Goal: Navigation & Orientation: Find specific page/section

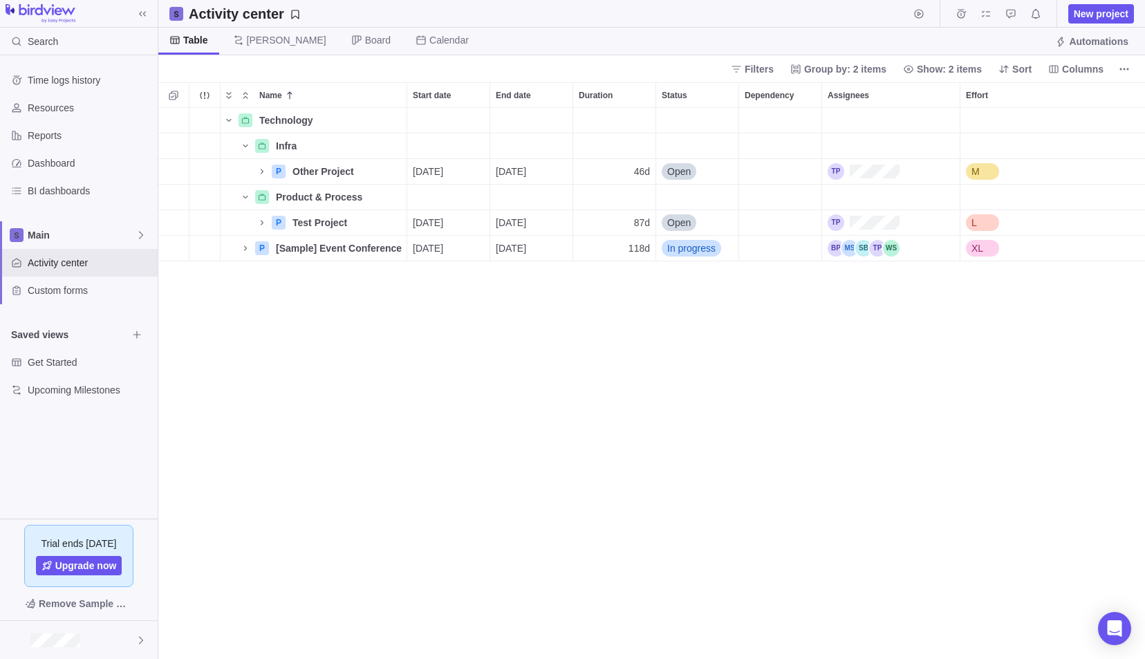
scroll to position [541, 976]
drag, startPoint x: 688, startPoint y: 389, endPoint x: 716, endPoint y: 318, distance: 75.8
click at [688, 389] on div "Technology Details Infra Details P Other Project Details [DATE] [DATE] 46d Open…" at bounding box center [651, 384] width 987 height 552
click at [250, 36] on span "[PERSON_NAME]" at bounding box center [287, 40] width 80 height 14
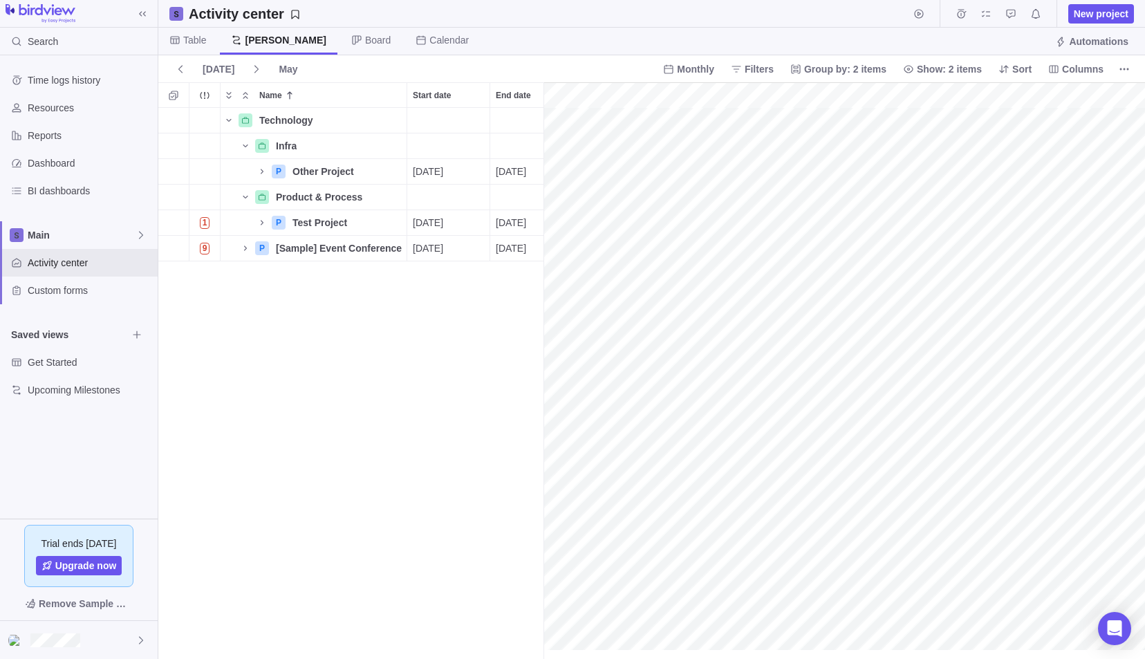
scroll to position [0, 87]
click at [188, 37] on span "Table" at bounding box center [194, 40] width 23 height 14
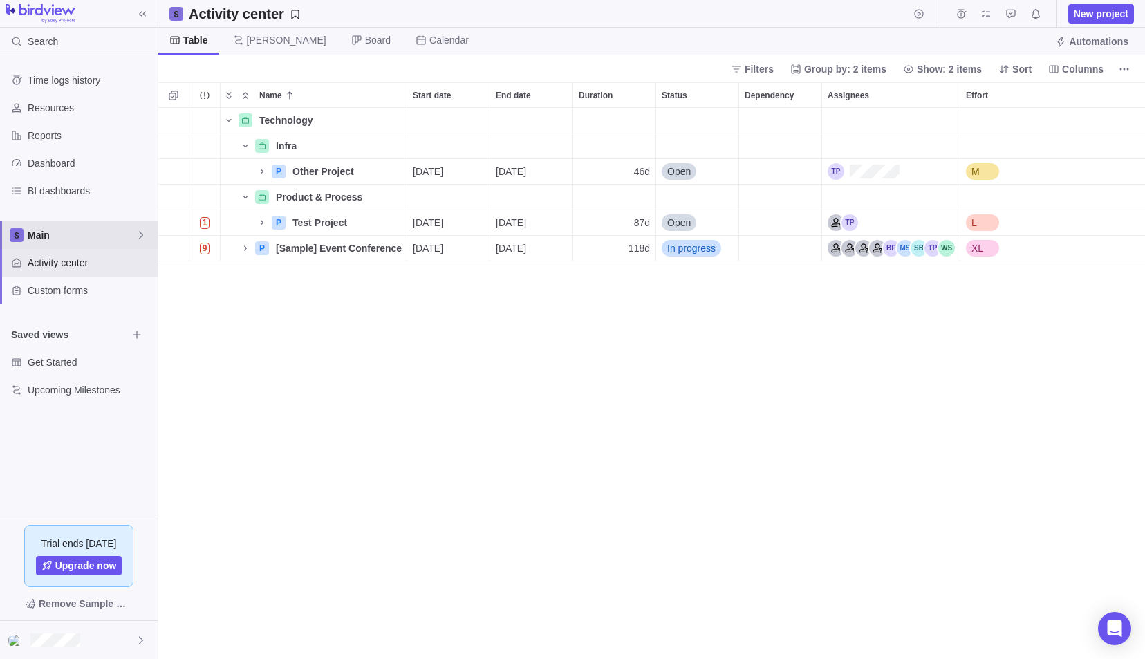
click at [109, 230] on span "Main" at bounding box center [82, 235] width 108 height 14
click at [77, 319] on span "Oldendorff Portfolio" at bounding box center [79, 317] width 85 height 14
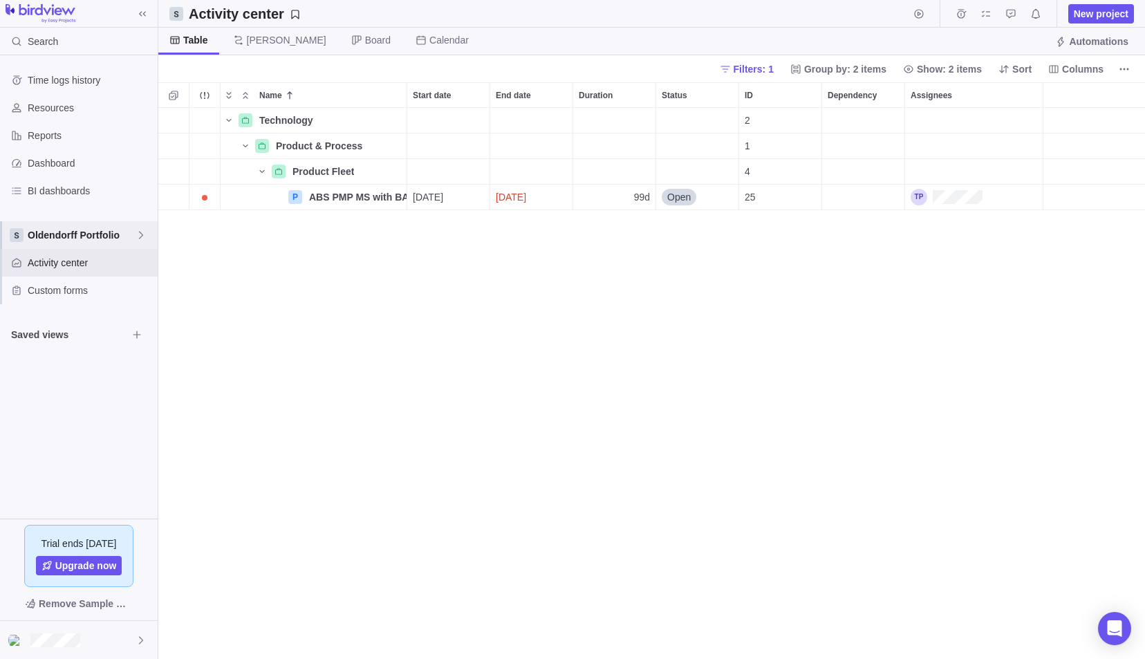
scroll to position [541, 976]
click at [106, 236] on span "Oldendorff Portfolio" at bounding box center [82, 235] width 108 height 14
click at [81, 290] on span "GSD" at bounding box center [79, 292] width 85 height 14
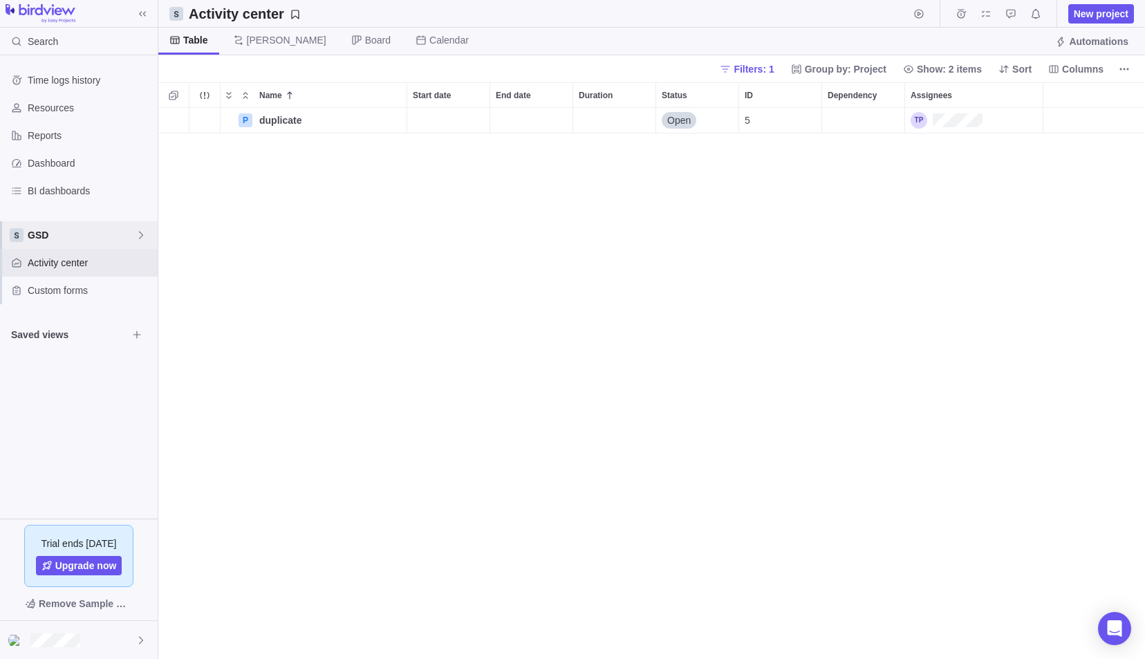
scroll to position [541, 976]
click at [104, 232] on span "GSD" at bounding box center [82, 235] width 108 height 14
click at [86, 261] on span "Main" at bounding box center [79, 267] width 85 height 14
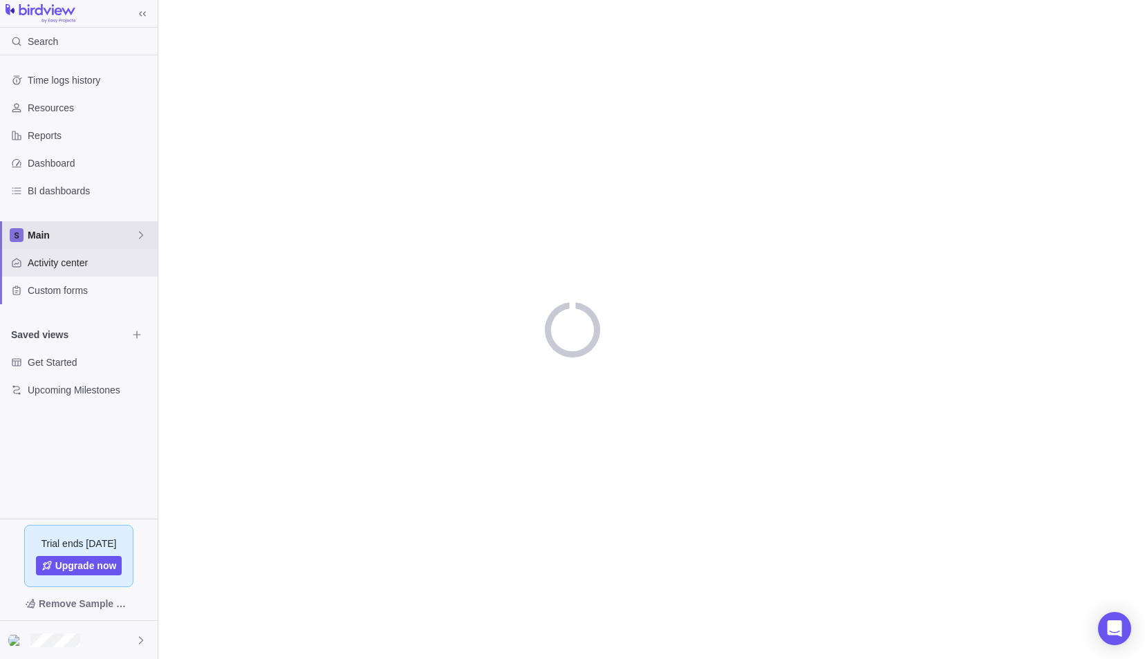
click at [123, 230] on span "Main" at bounding box center [82, 235] width 108 height 14
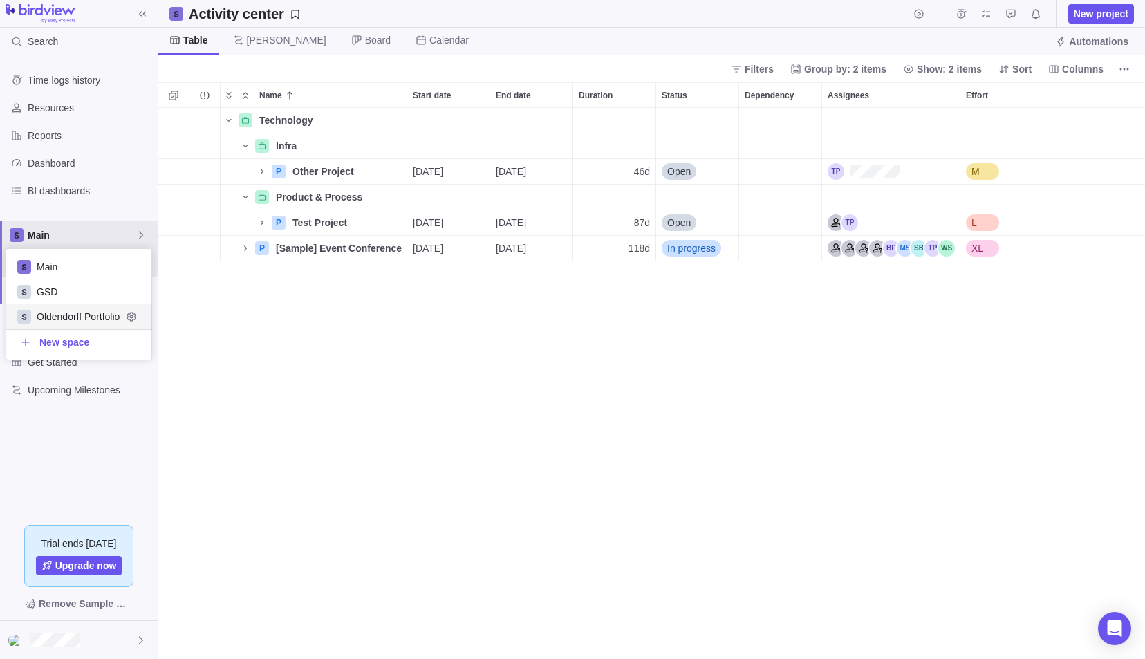
scroll to position [541, 976]
click at [79, 308] on div "Oldendorff Portfolio" at bounding box center [79, 316] width 146 height 25
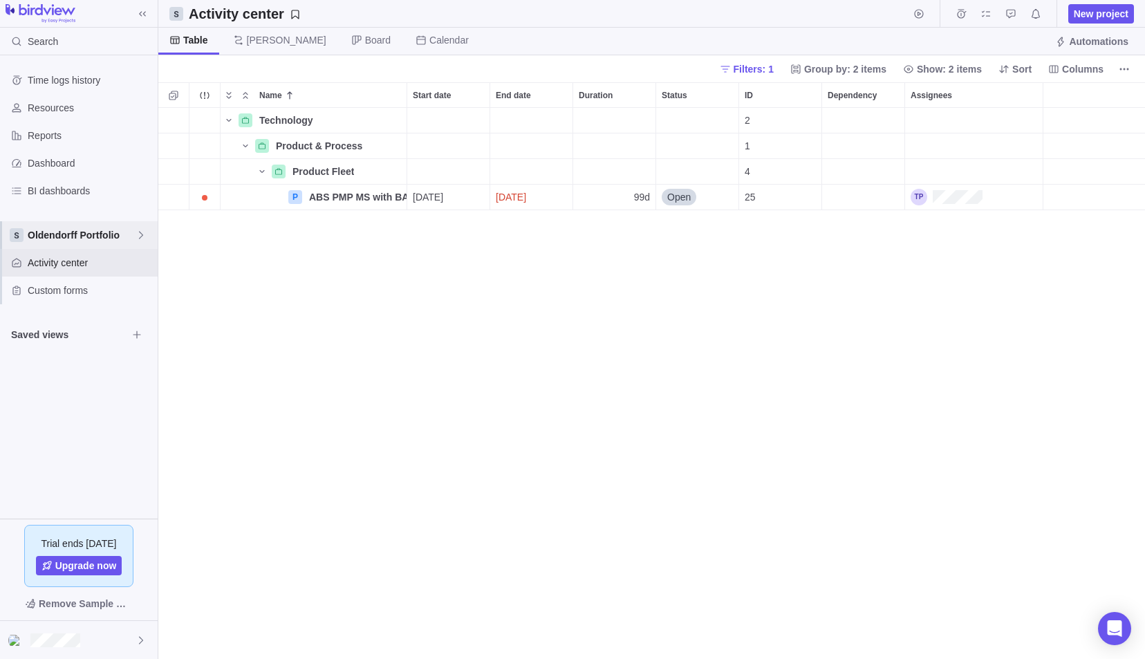
scroll to position [541, 976]
click at [246, 146] on icon "Name" at bounding box center [245, 145] width 11 height 11
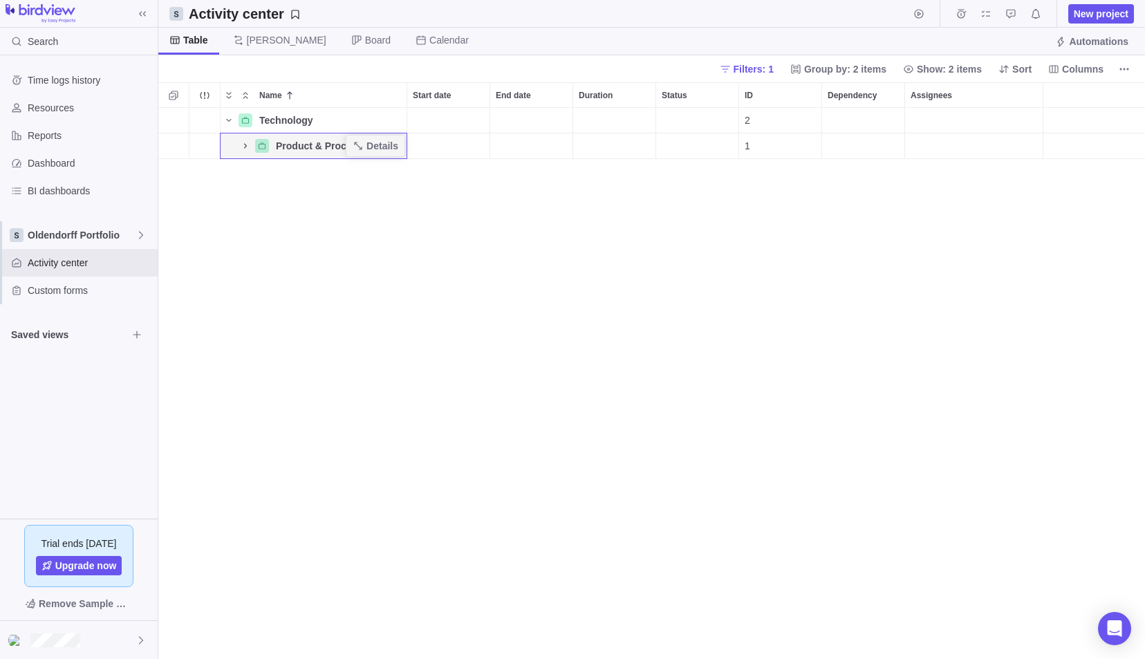
click at [246, 146] on icon "Name" at bounding box center [245, 145] width 11 height 11
click at [264, 171] on icon "Name" at bounding box center [262, 171] width 11 height 11
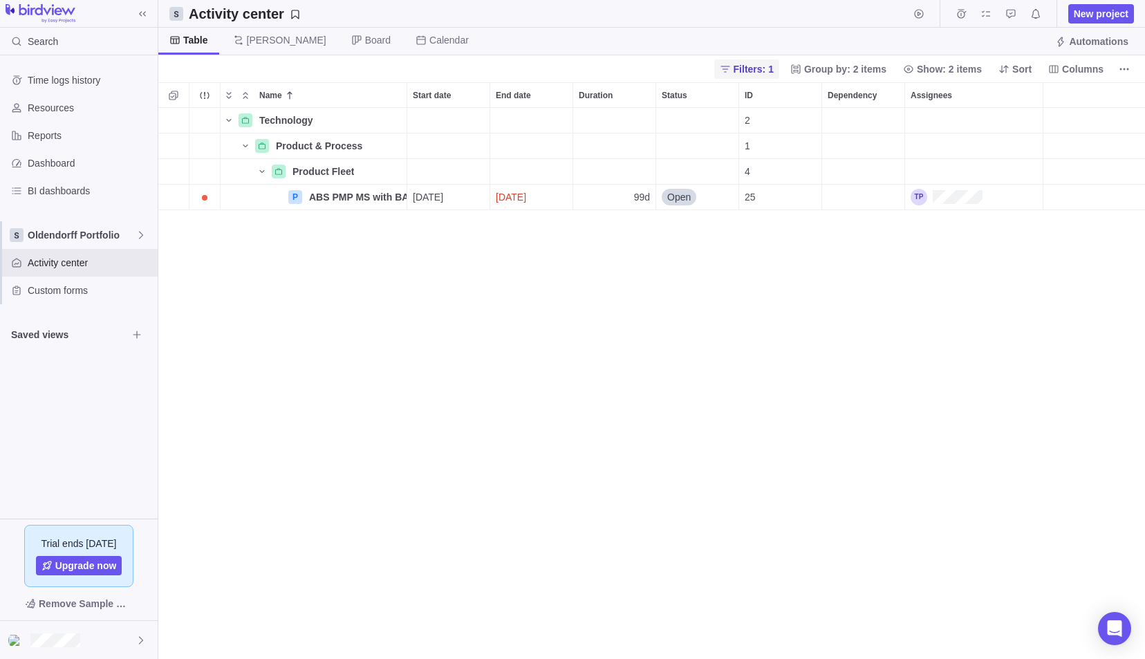
click at [731, 68] on icon at bounding box center [725, 69] width 11 height 11
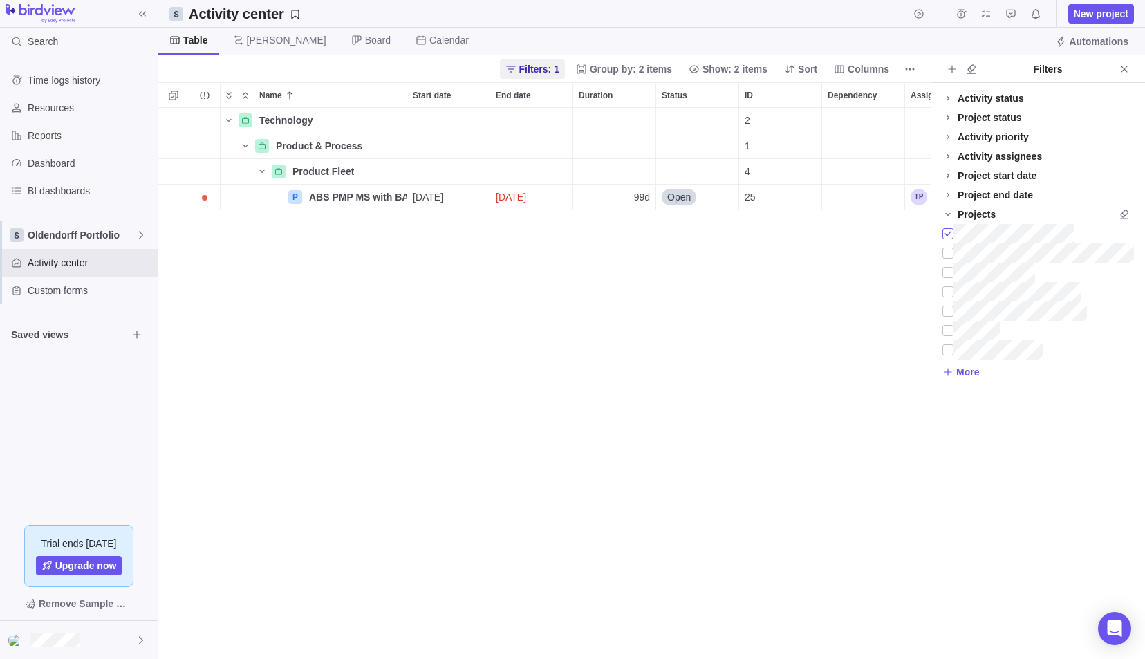
click at [949, 230] on div at bounding box center [947, 233] width 11 height 19
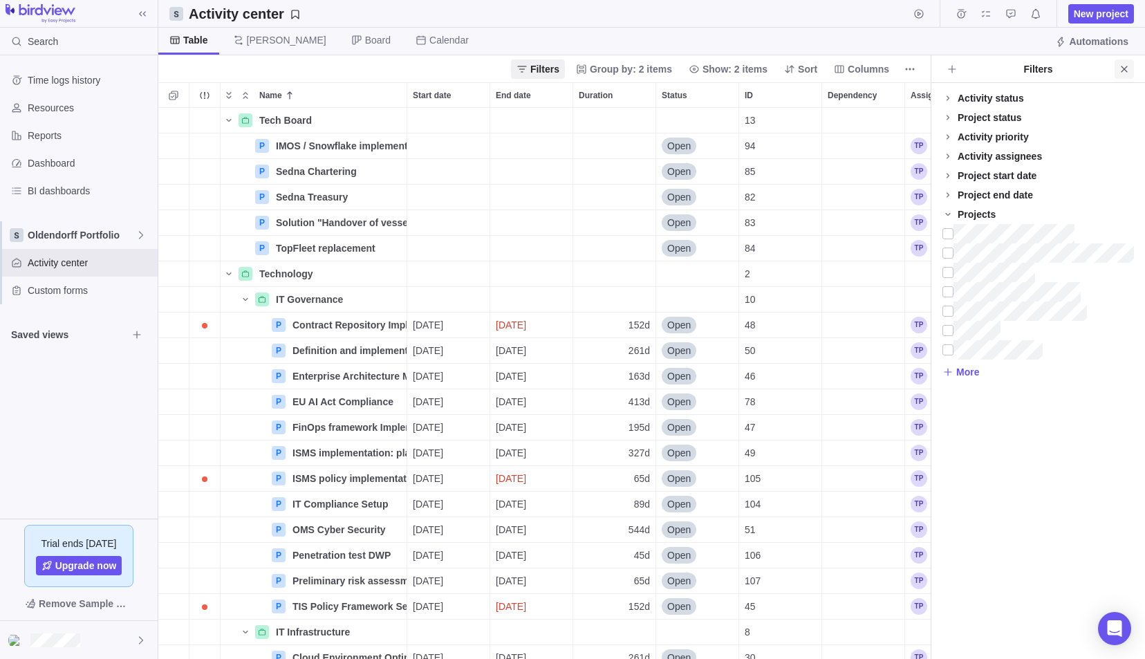
click at [1127, 70] on icon "Close" at bounding box center [1124, 69] width 11 height 11
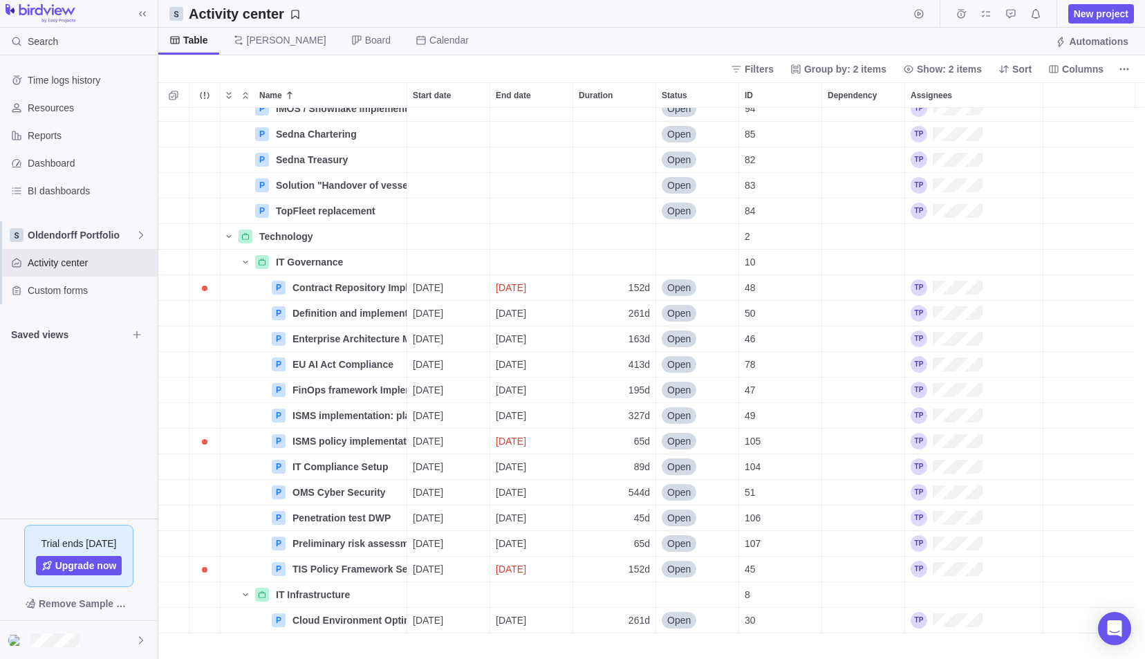
scroll to position [0, 0]
